Goal: Task Accomplishment & Management: Use online tool/utility

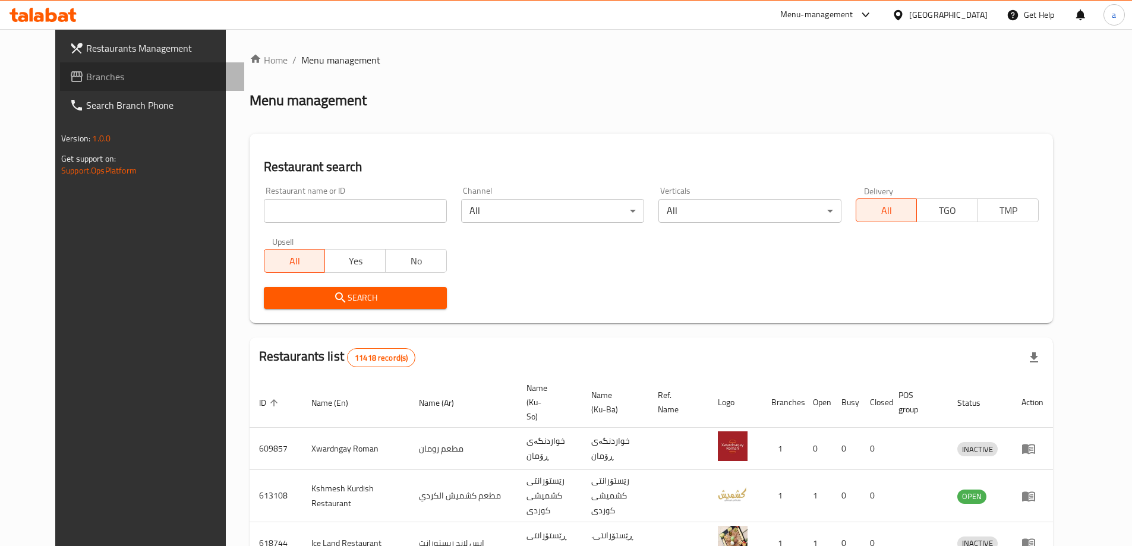
click at [86, 84] on span "Branches" at bounding box center [160, 76] width 149 height 14
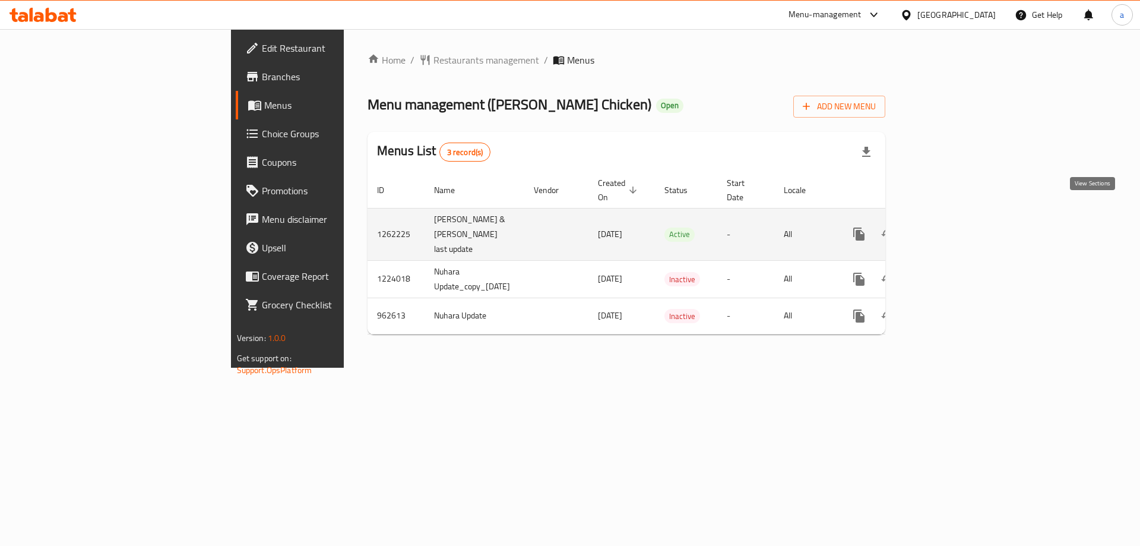
click at [952, 227] on icon "enhanced table" at bounding box center [945, 234] width 14 height 14
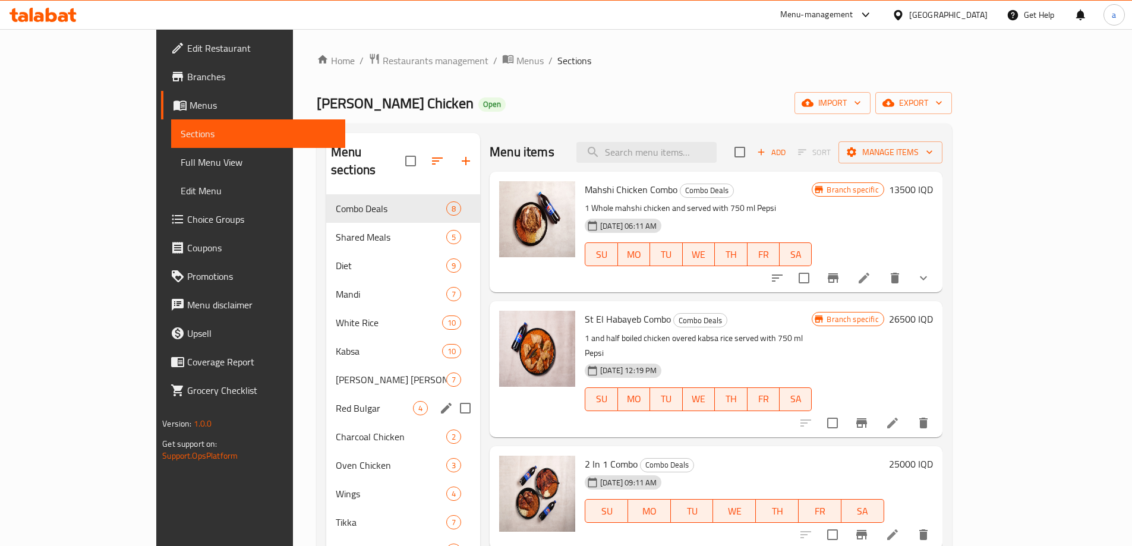
scroll to position [166, 0]
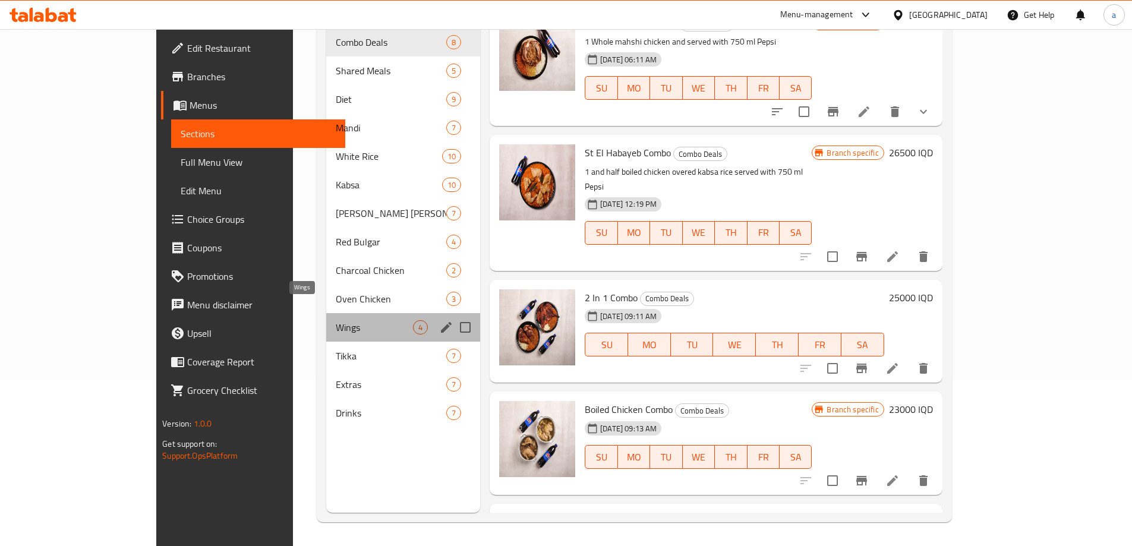
click at [336, 320] on span "Wings" at bounding box center [374, 327] width 77 height 14
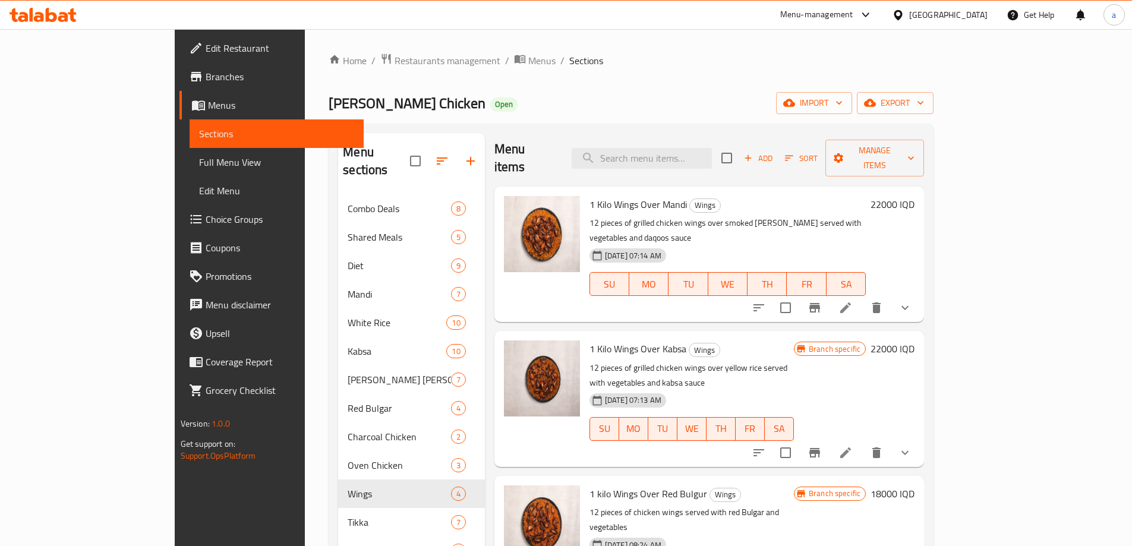
scroll to position [166, 0]
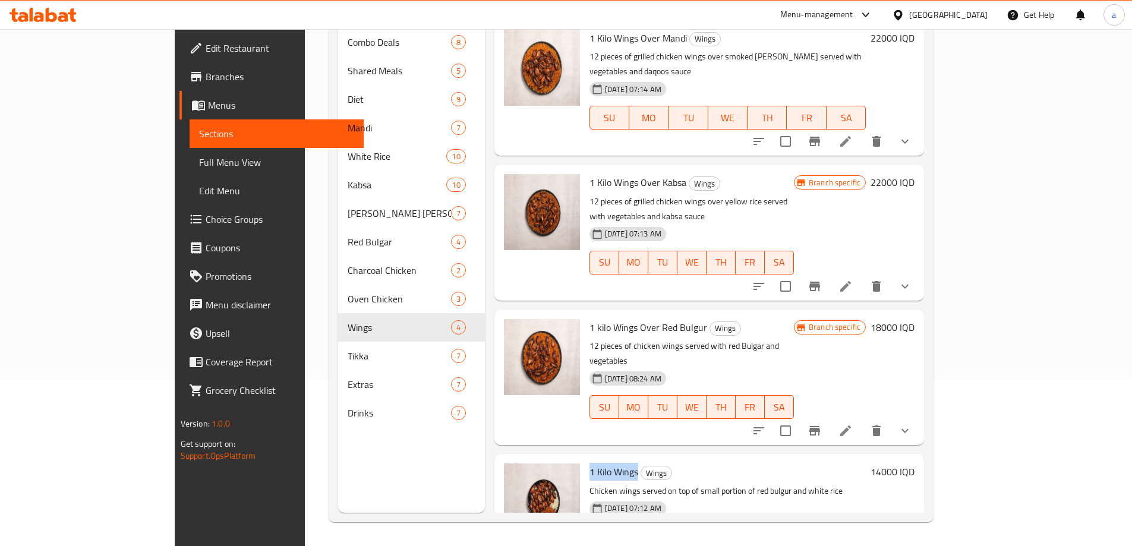
drag, startPoint x: 545, startPoint y: 410, endPoint x: 593, endPoint y: 404, distance: 48.0
click at [593, 463] on span "1 Kilo Wings" at bounding box center [613, 472] width 49 height 18
copy span "1 Kilo Wings"
click at [199, 156] on span "Full Menu View" at bounding box center [276, 162] width 155 height 14
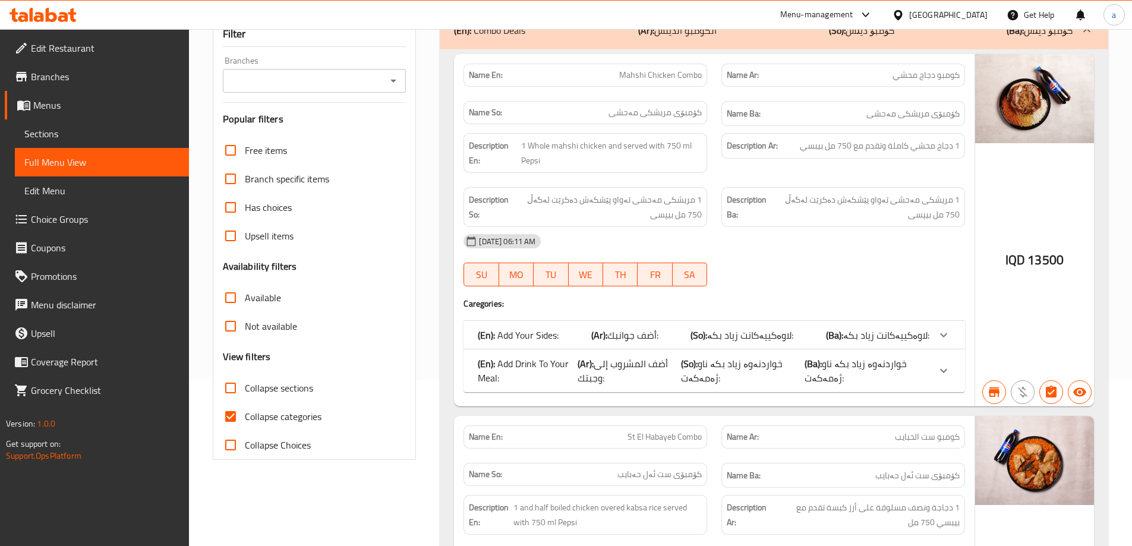
click at [360, 72] on input "Branches" at bounding box center [304, 80] width 157 height 17
click at [343, 113] on span "Ahmed Amedi Chicken, Gre Base" at bounding box center [304, 114] width 147 height 14
type input "Ahmed Amedi Chicken, Gre Base"
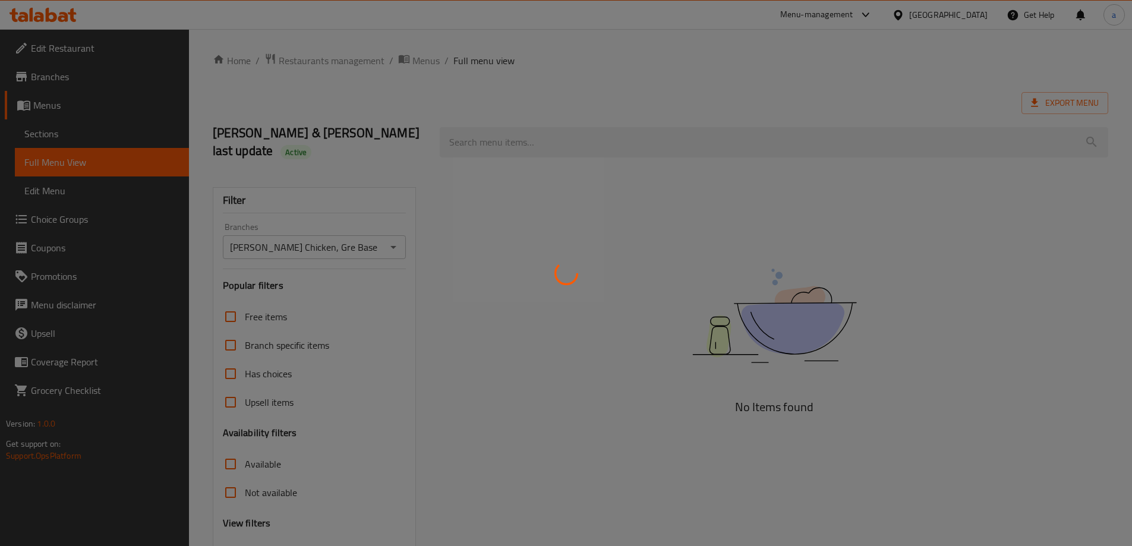
click at [579, 125] on div at bounding box center [566, 273] width 1132 height 546
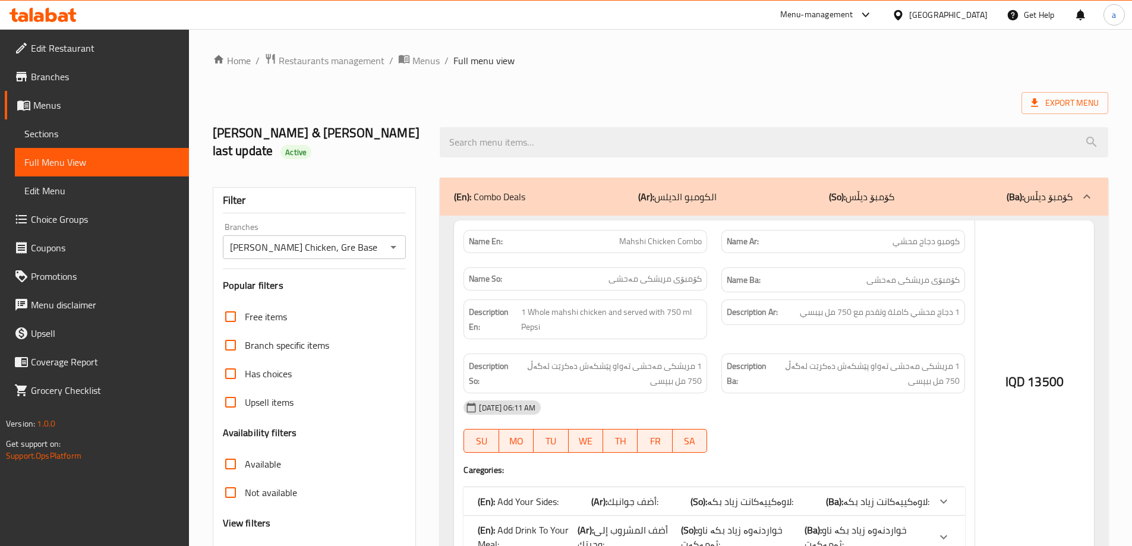
click at [570, 129] on div at bounding box center [566, 273] width 1132 height 546
click at [569, 129] on div at bounding box center [566, 273] width 1132 height 546
click at [527, 129] on div at bounding box center [566, 273] width 1132 height 546
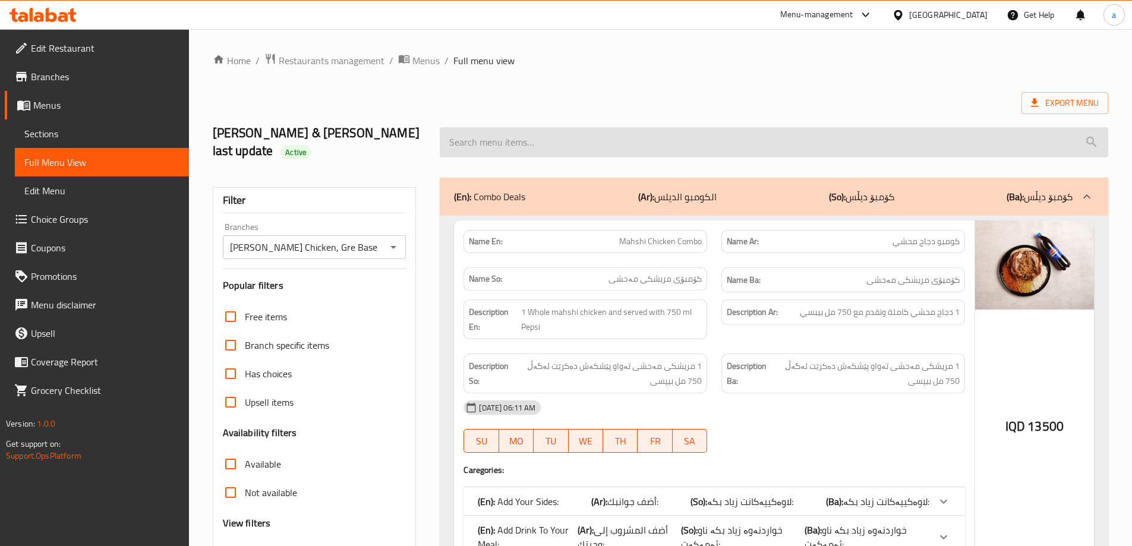
click at [518, 135] on input "search" at bounding box center [774, 142] width 668 height 30
paste input "1 Kilo Wings"
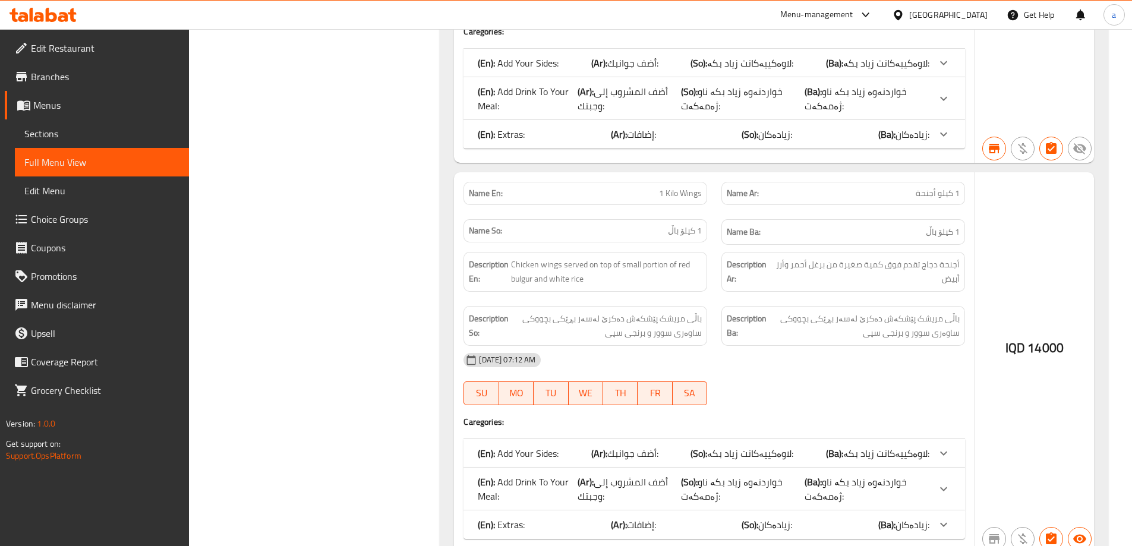
scroll to position [1255, 0]
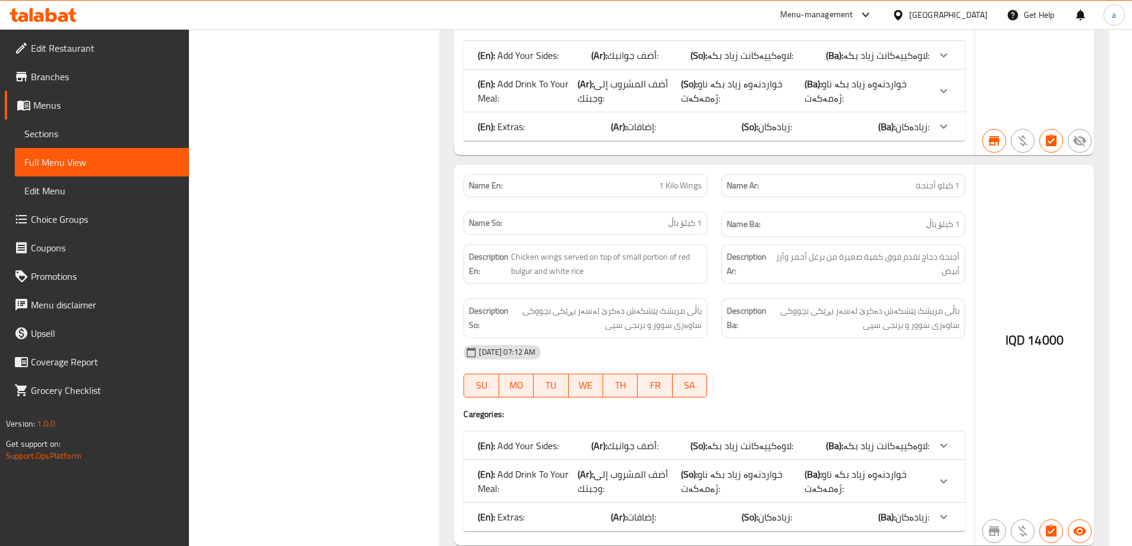
type input "1 Kilo Wings"
click at [1017, 312] on div "IQD 14000" at bounding box center [1034, 355] width 119 height 381
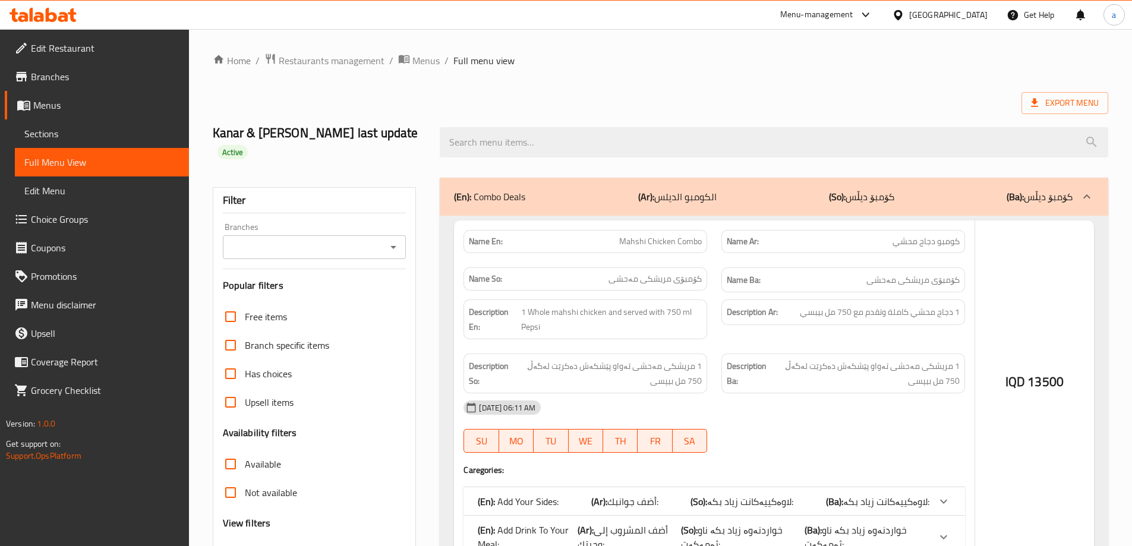
drag, startPoint x: 525, startPoint y: 101, endPoint x: 416, endPoint y: 203, distance: 148.3
click at [525, 101] on div at bounding box center [566, 273] width 1132 height 546
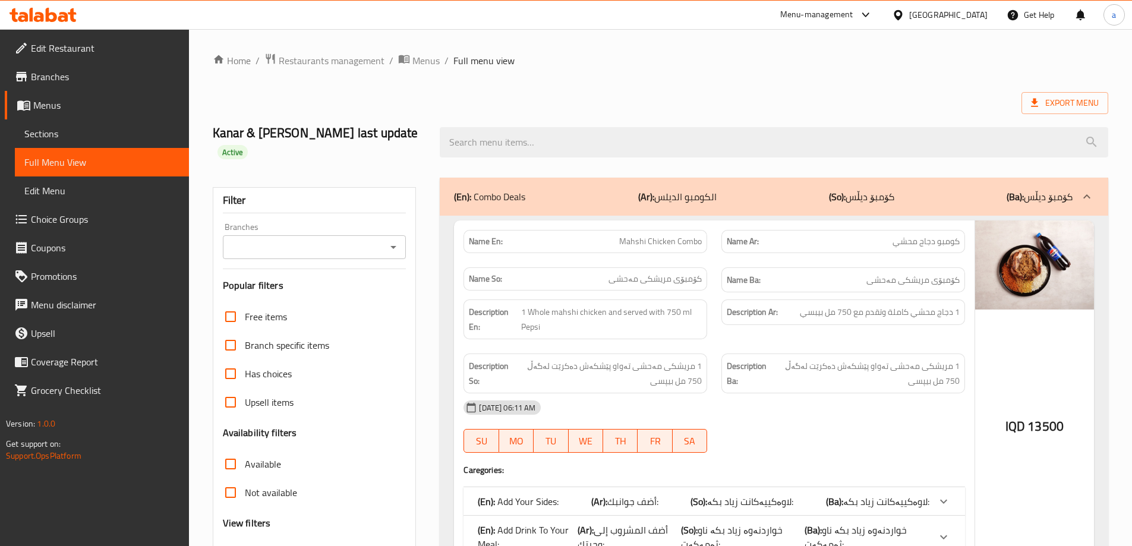
click at [392, 240] on icon "Open" at bounding box center [393, 247] width 14 height 14
click at [377, 272] on li "Ahmed Amedi Chicken, Gre Base" at bounding box center [314, 280] width 184 height 21
type input "Ahmed Amedi Chicken, Gre Base"
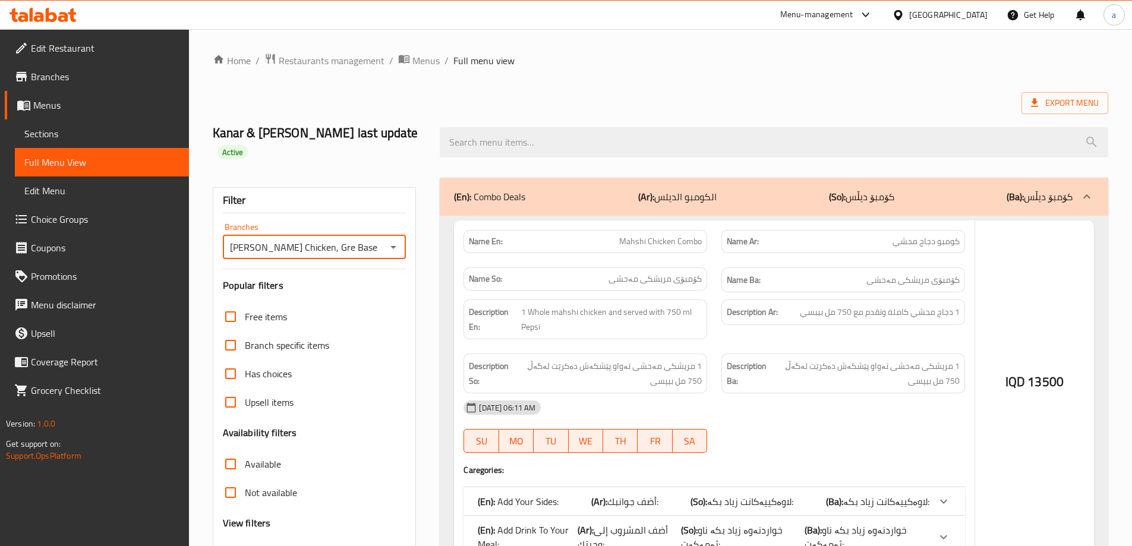
click at [532, 130] on div at bounding box center [566, 273] width 1132 height 546
click at [550, 131] on div at bounding box center [566, 273] width 1132 height 546
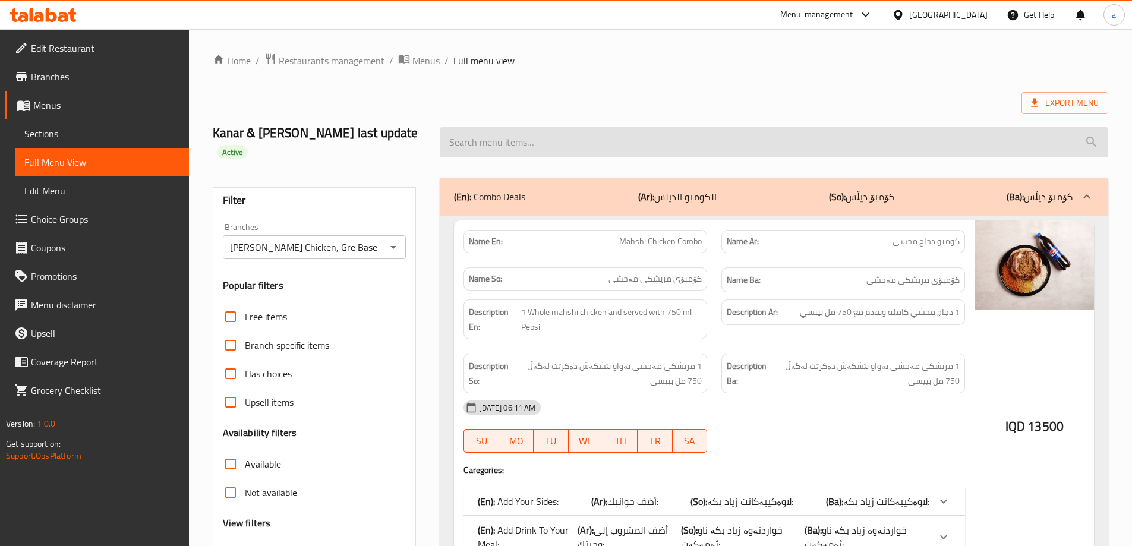
click at [510, 129] on input "search" at bounding box center [774, 142] width 668 height 30
paste input "1 Kilo Wings"
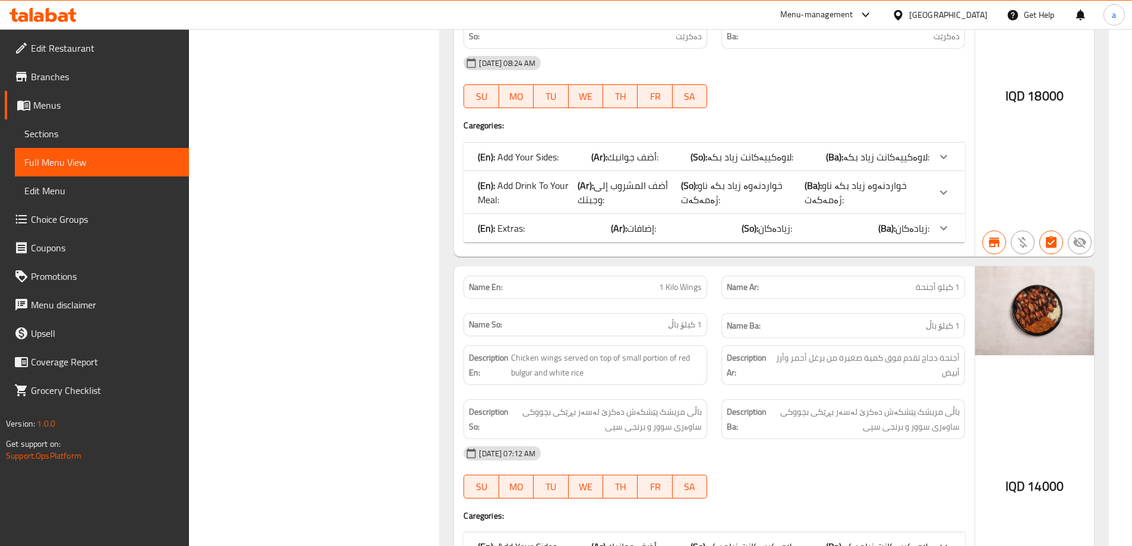
scroll to position [1255, 0]
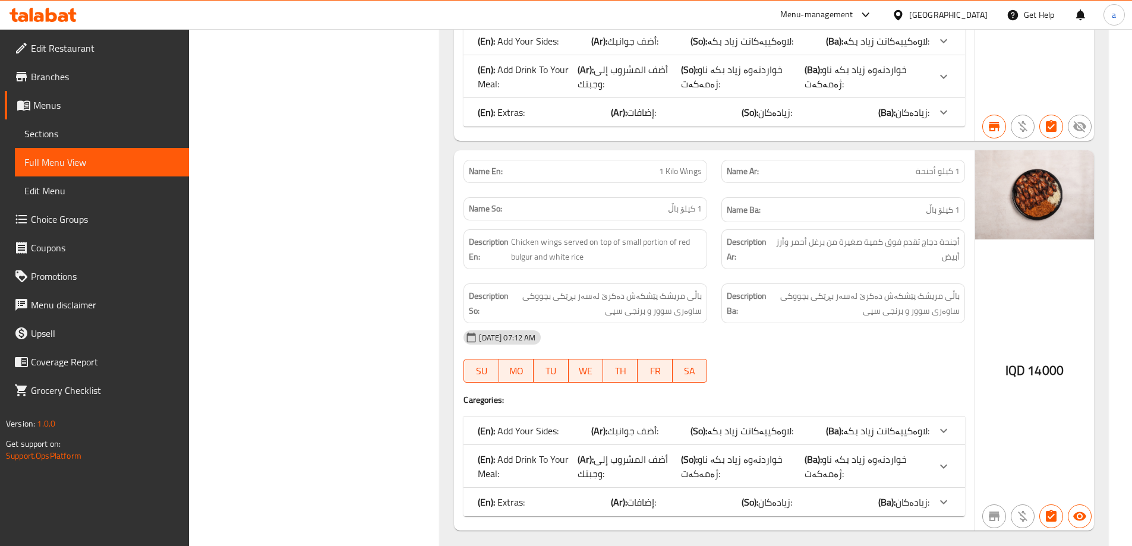
type input "1 Kilo Wings"
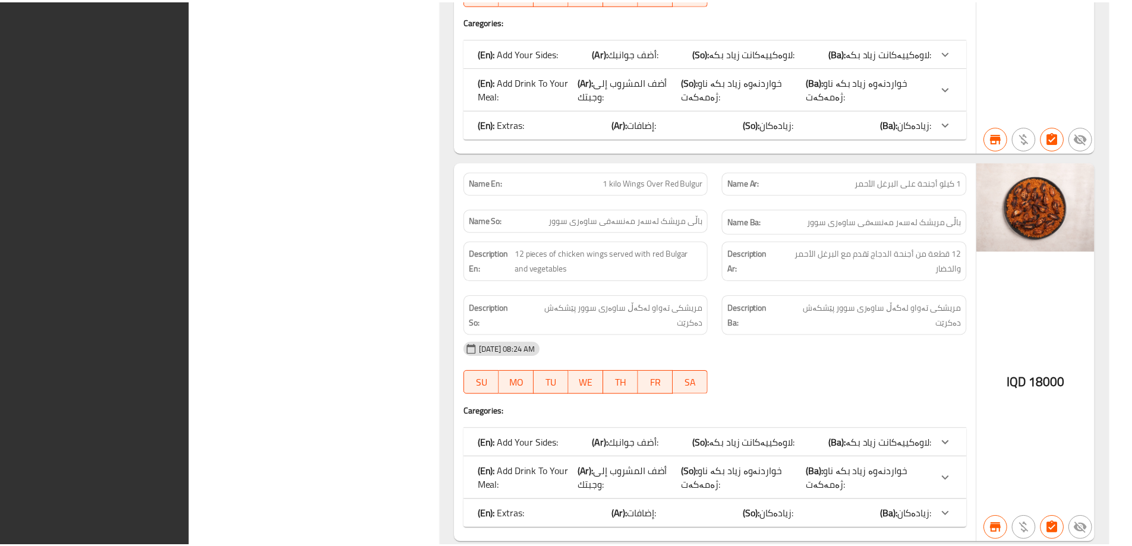
scroll to position [1240, 0]
